Goal: Task Accomplishment & Management: Use online tool/utility

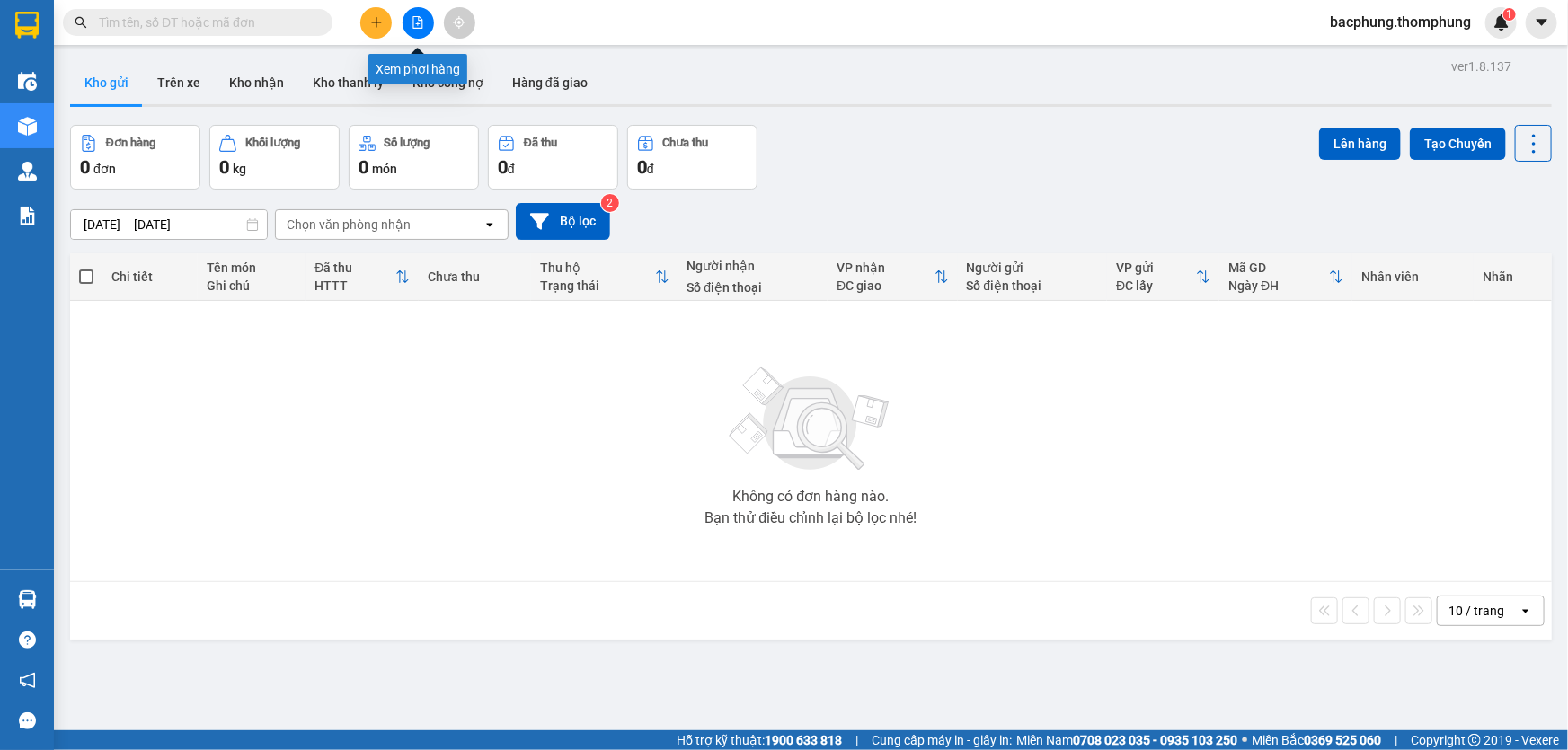
click at [420, 28] on button at bounding box center [418, 22] width 31 height 31
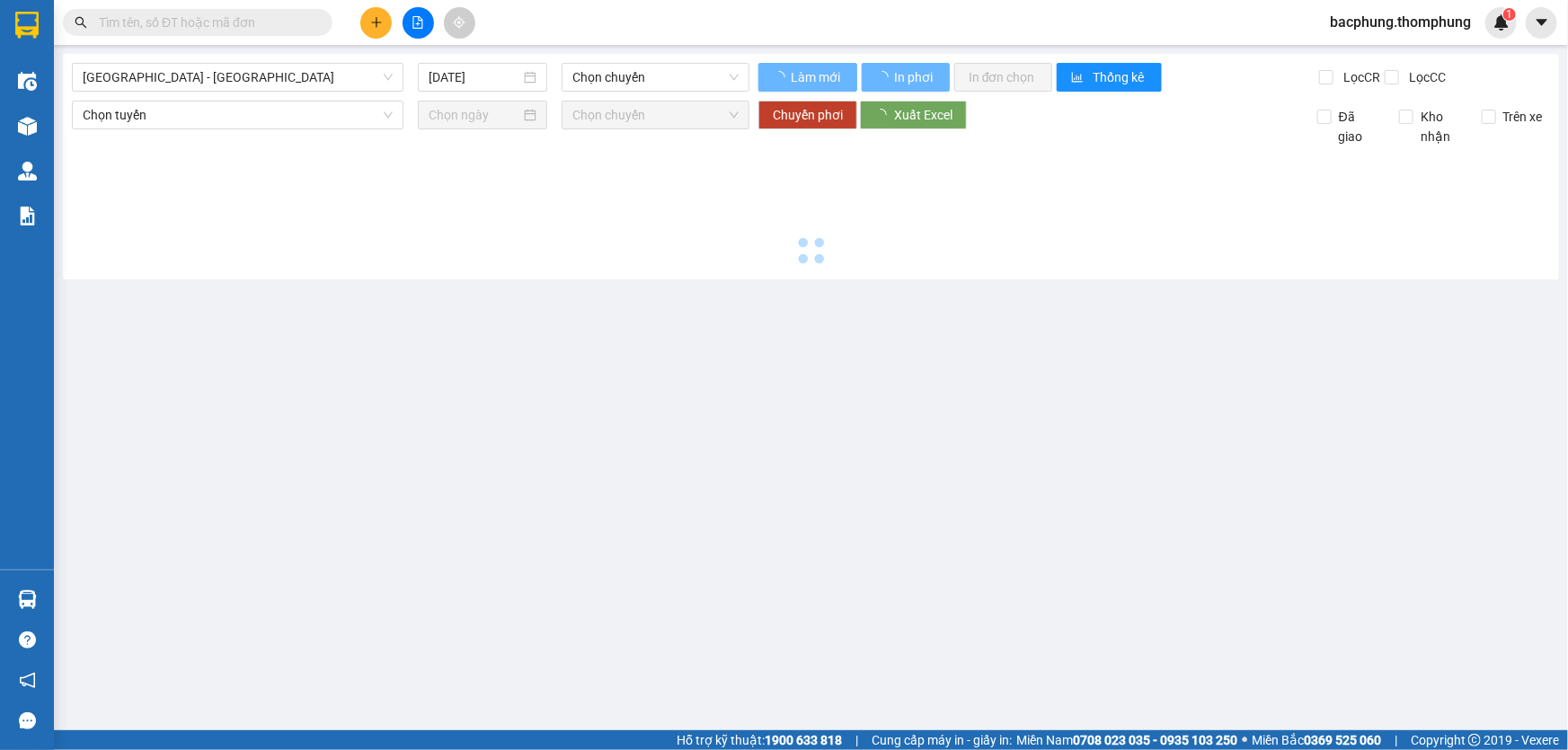
click at [420, 28] on button at bounding box center [418, 22] width 31 height 31
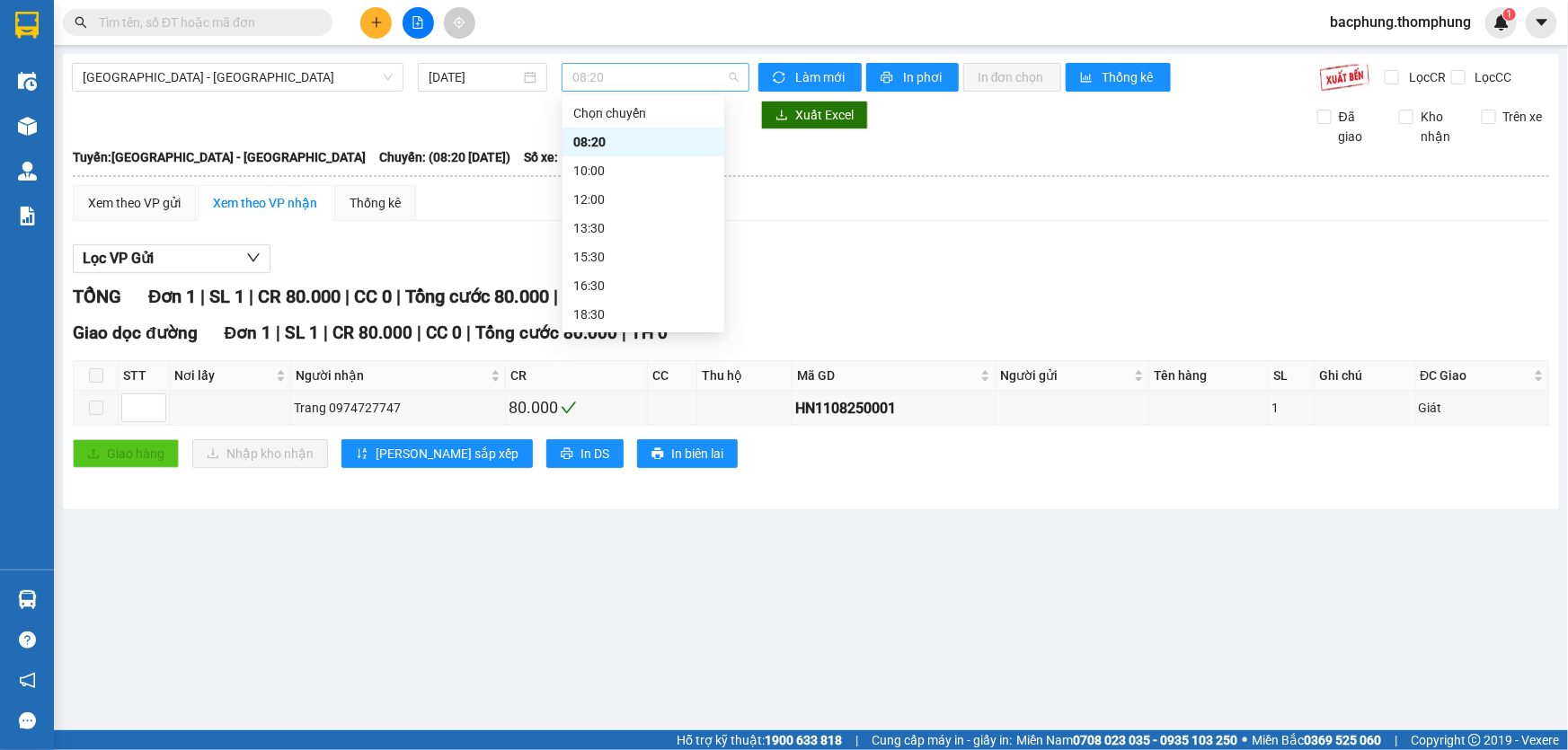
click at [609, 80] on span "08:20" at bounding box center [655, 77] width 166 height 27
click at [610, 253] on div "15:30" at bounding box center [644, 257] width 140 height 20
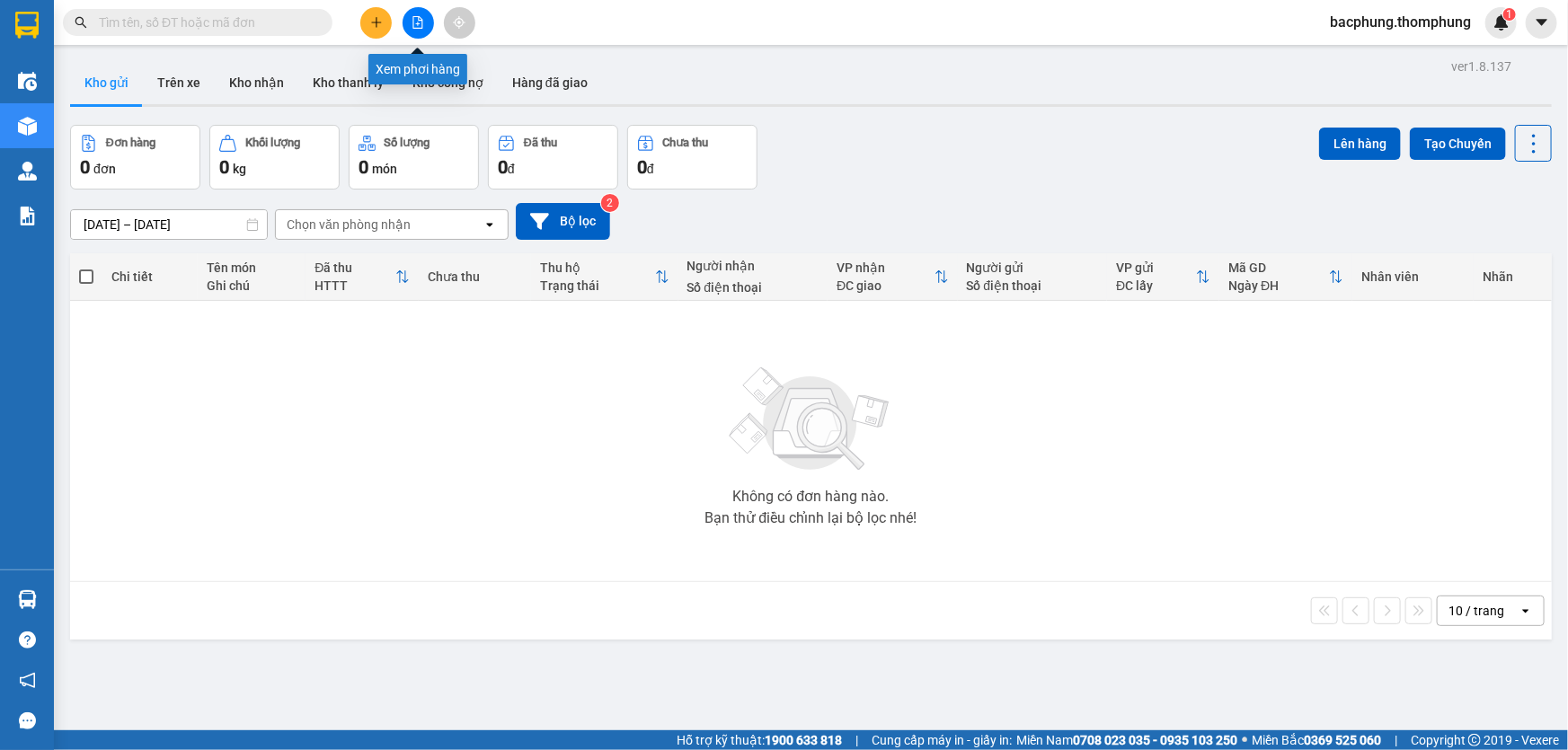
click at [421, 24] on icon "file-add" at bounding box center [417, 22] width 13 height 13
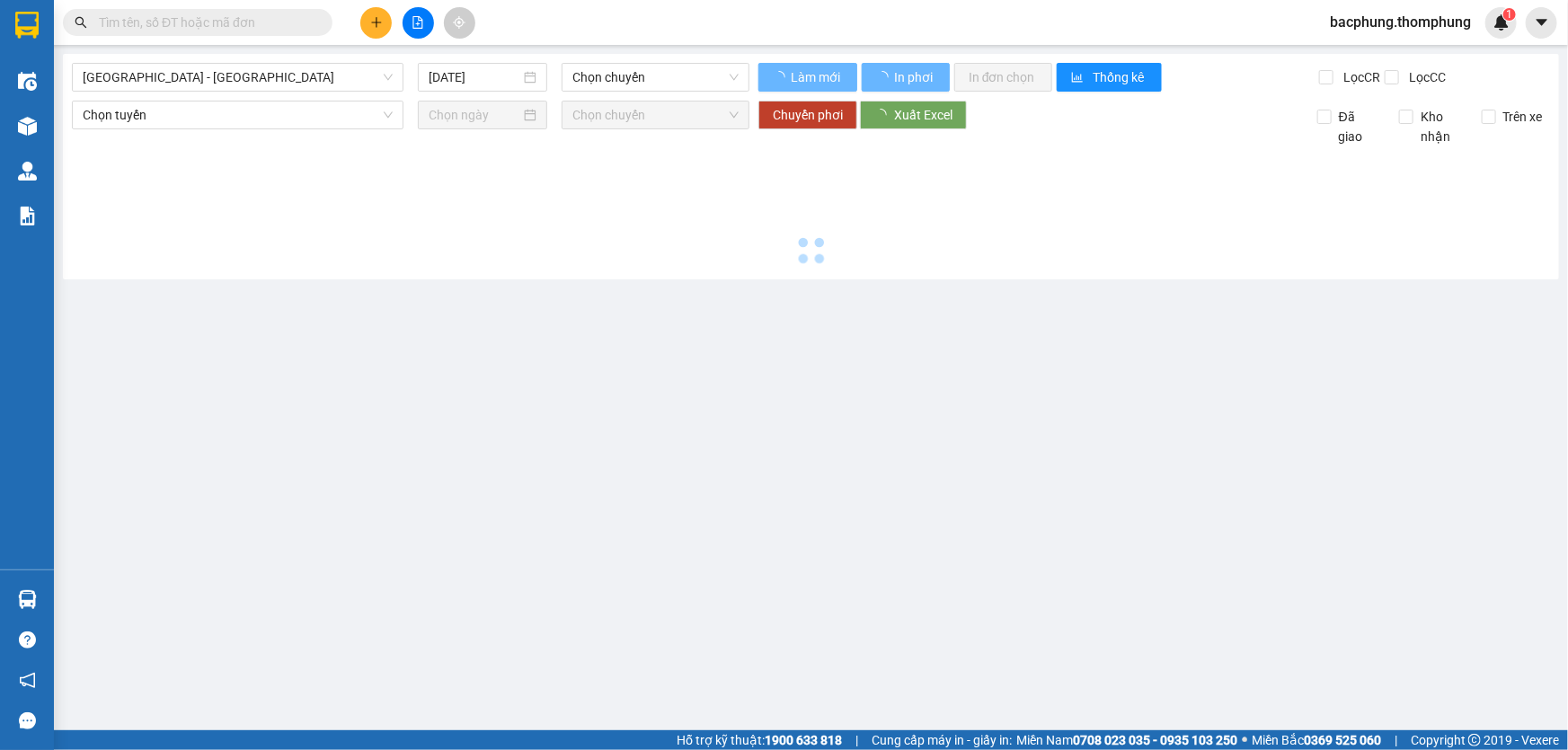
click at [421, 24] on icon "file-add" at bounding box center [417, 22] width 13 height 13
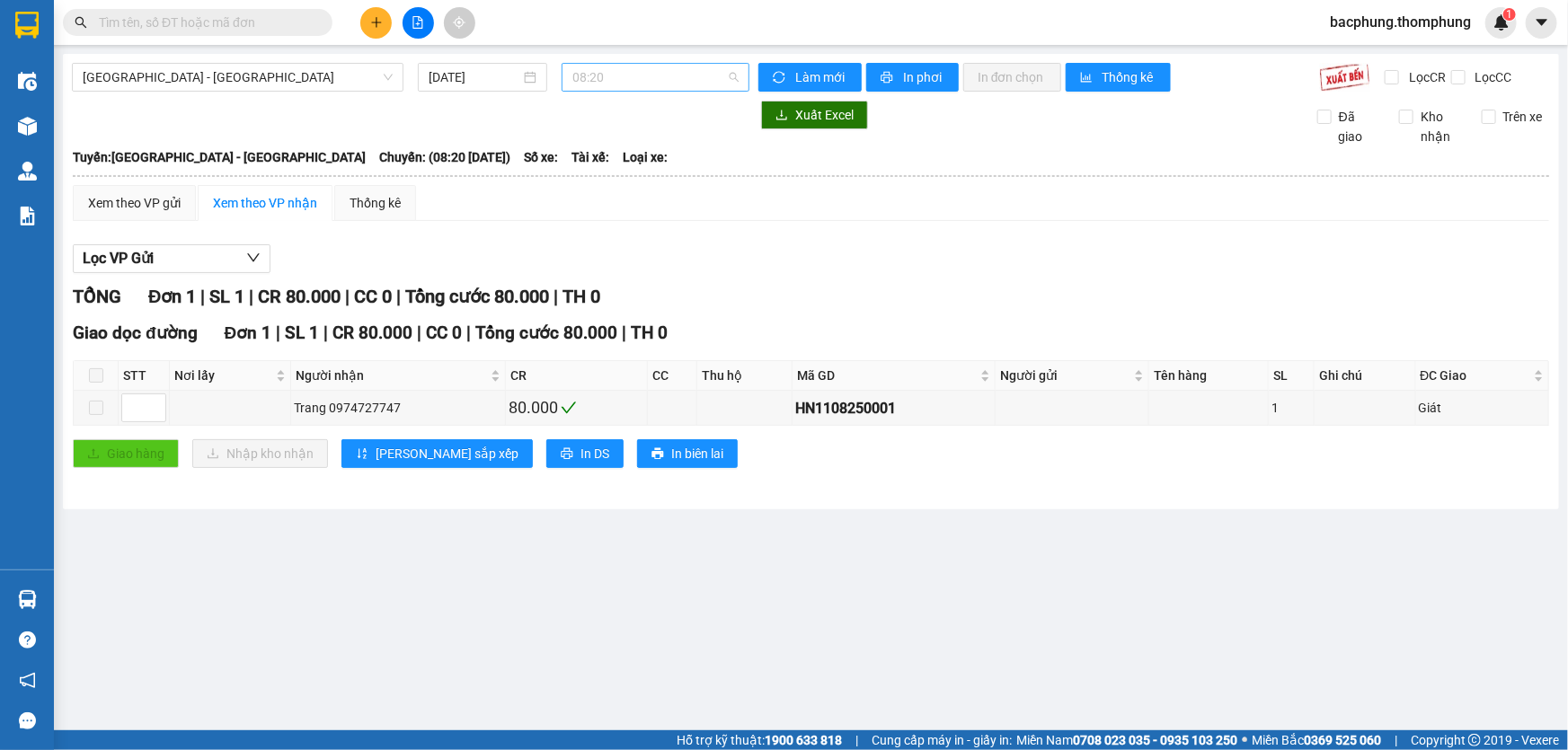
click at [615, 80] on span "08:20" at bounding box center [655, 77] width 166 height 27
click at [593, 310] on div "18:30" at bounding box center [644, 314] width 140 height 20
